Goal: Information Seeking & Learning: Find specific fact

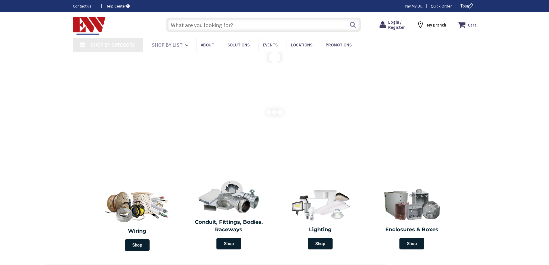
click at [218, 27] on input "text" at bounding box center [263, 25] width 195 height 14
paste input "GWPBQ2090PR"
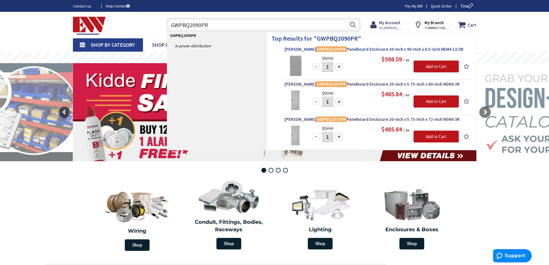
type input "GWPBQ2090PR"
click at [351, 48] on span "[PERSON_NAME] GWPBQ2090PR Panelboard Enclosure 20-Inch x 90-Inch x 6.5-Inch NEM…" at bounding box center [378, 49] width 186 height 6
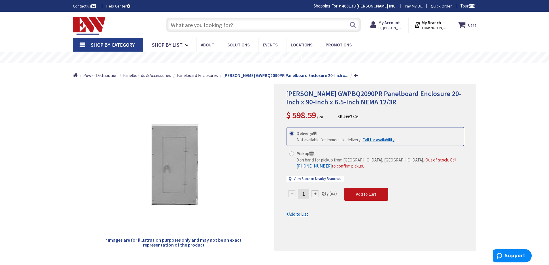
click at [295, 31] on input "text" at bounding box center [263, 25] width 195 height 14
paste input "GWPBQ2090PR"
type input "GWPBQ2090PR"
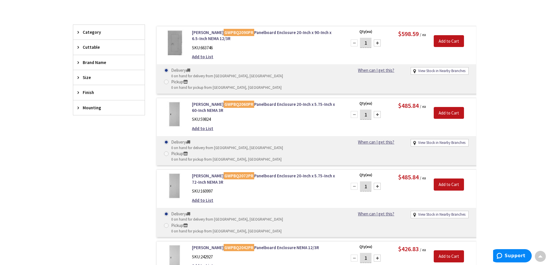
scroll to position [87, 0]
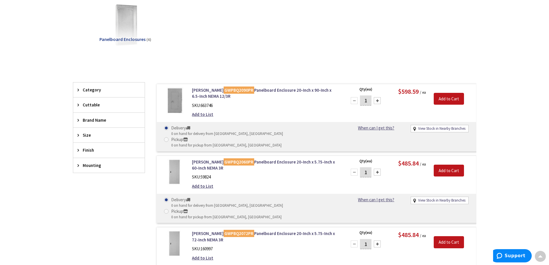
click at [282, 107] on div "SKU: 663746" at bounding box center [265, 105] width 147 height 6
click at [285, 95] on link "[PERSON_NAME] GWPBQ2090PR Panelboard Enclosure 20-Inch x 90-Inch x 6.5-Inch NEM…" at bounding box center [265, 93] width 147 height 12
